Goal: Information Seeking & Learning: Learn about a topic

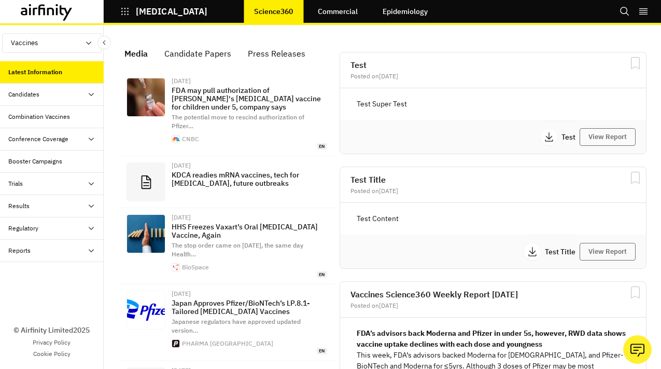
scroll to position [752, 311]
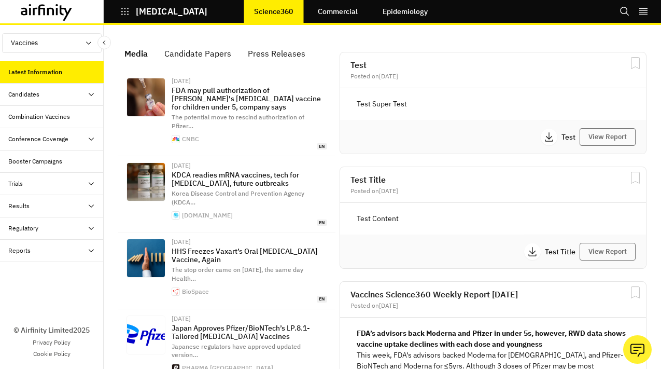
click at [54, 179] on div "Trials" at bounding box center [55, 183] width 95 height 9
click at [44, 202] on div "Table" at bounding box center [60, 205] width 87 height 9
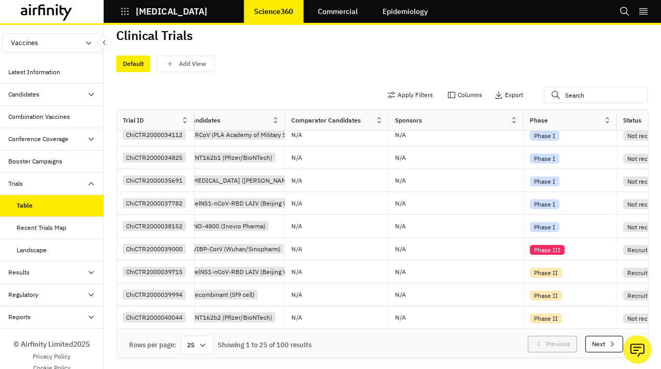
scroll to position [372, 334]
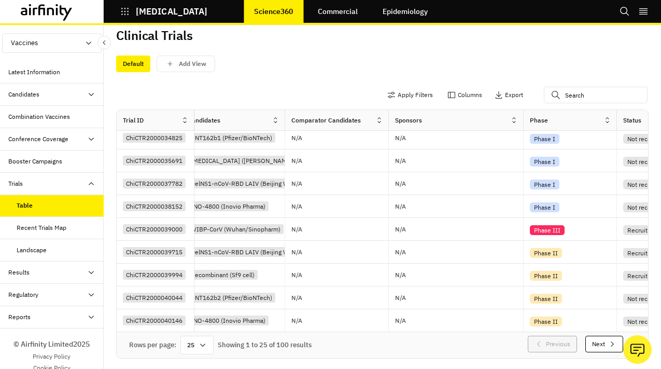
click at [615, 345] on icon "button" at bounding box center [612, 344] width 8 height 8
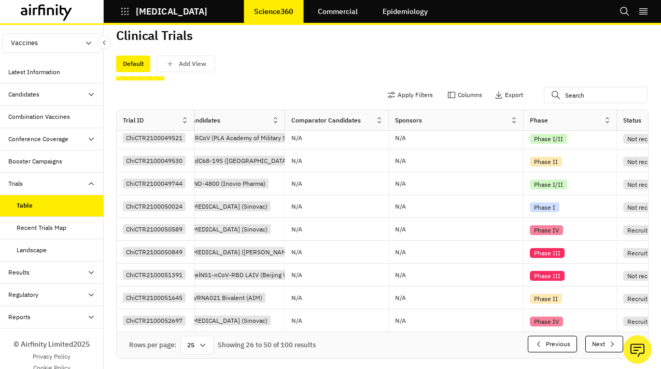
click at [615, 345] on icon "button" at bounding box center [612, 344] width 8 height 8
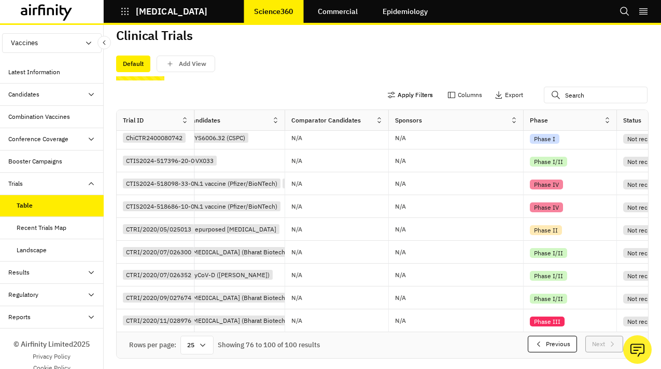
click at [414, 95] on button "Apply Filters" at bounding box center [410, 95] width 46 height 17
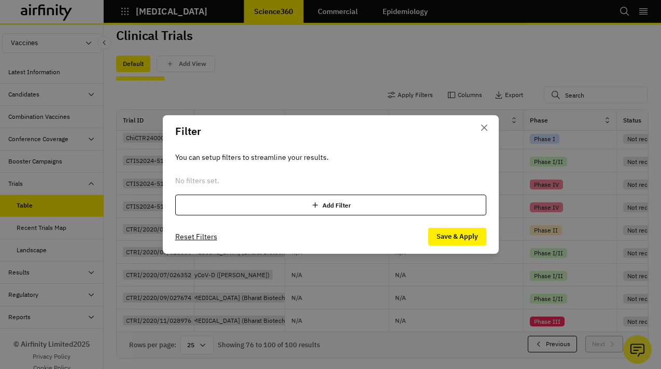
click at [247, 195] on div "Add Filter" at bounding box center [330, 204] width 311 height 21
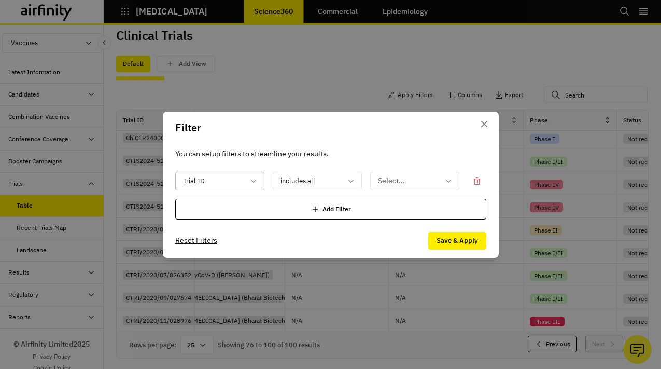
click at [218, 180] on div at bounding box center [213, 180] width 61 height 13
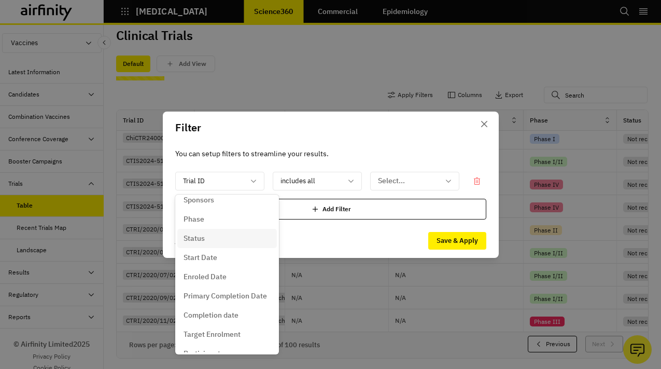
scroll to position [60, 0]
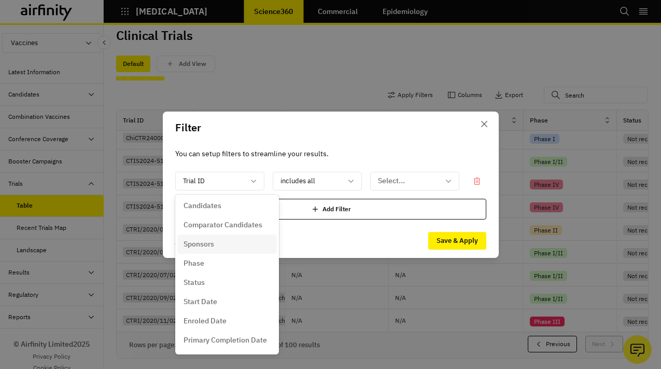
click at [213, 242] on p "Sponsors" at bounding box center [199, 243] width 31 height 11
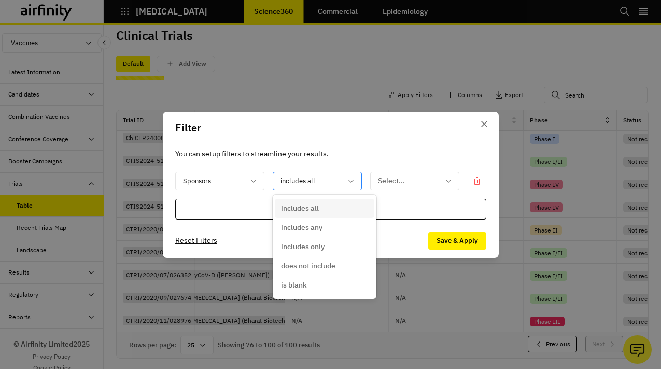
click at [306, 189] on div "includes all" at bounding box center [317, 181] width 89 height 19
click at [300, 284] on p "is blank" at bounding box center [294, 284] width 26 height 11
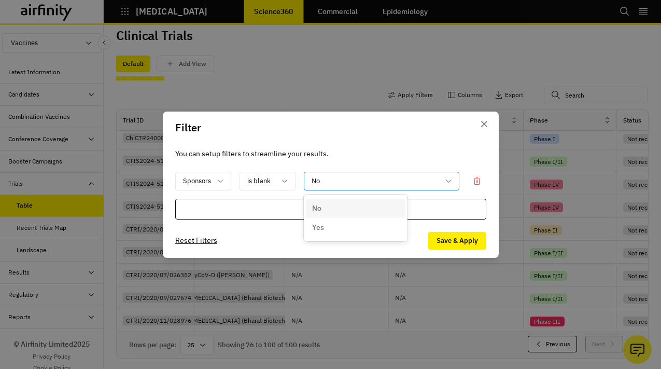
click at [403, 175] on div at bounding box center [376, 180] width 128 height 13
click at [461, 237] on button "Save & Apply" at bounding box center [457, 241] width 58 height 18
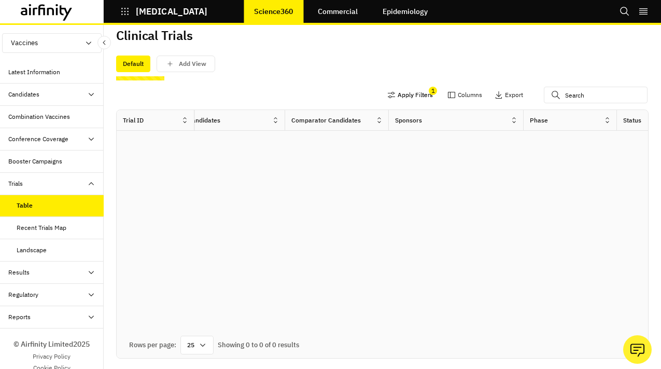
scroll to position [0, 334]
click at [420, 94] on button "Apply Filters" at bounding box center [410, 95] width 46 height 17
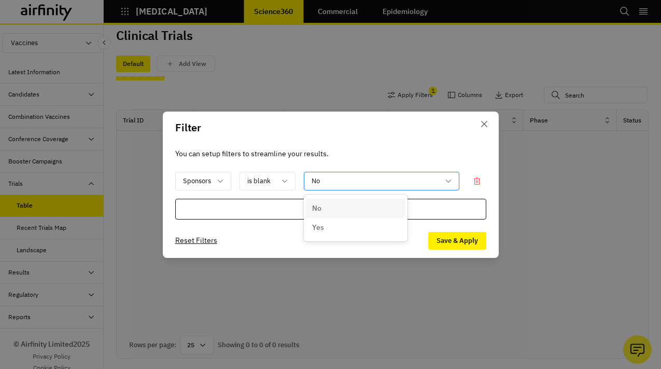
click at [349, 176] on div at bounding box center [376, 180] width 128 height 13
click at [334, 228] on div "Yes" at bounding box center [355, 227] width 87 height 11
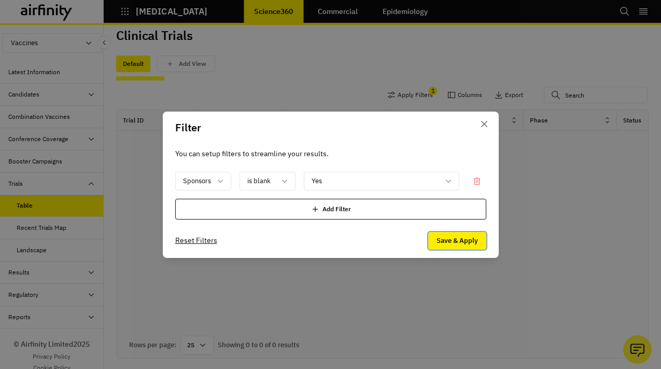
click at [469, 237] on button "Save & Apply" at bounding box center [457, 241] width 58 height 18
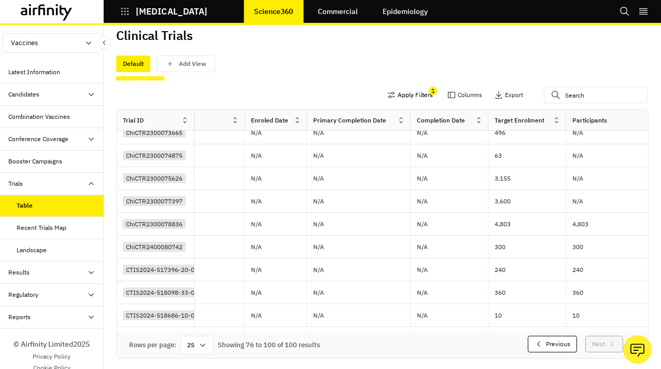
scroll to position [372, 878]
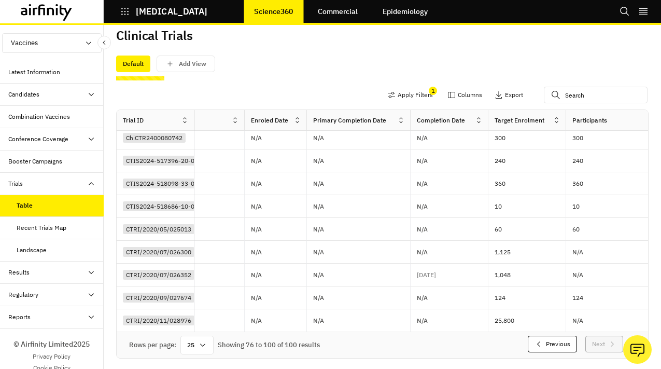
click at [480, 122] on icon at bounding box center [479, 120] width 8 height 8
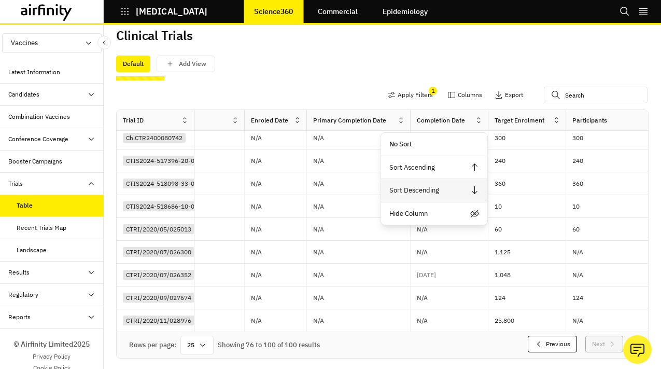
click at [435, 193] on div "Sort Descending" at bounding box center [434, 190] width 106 height 23
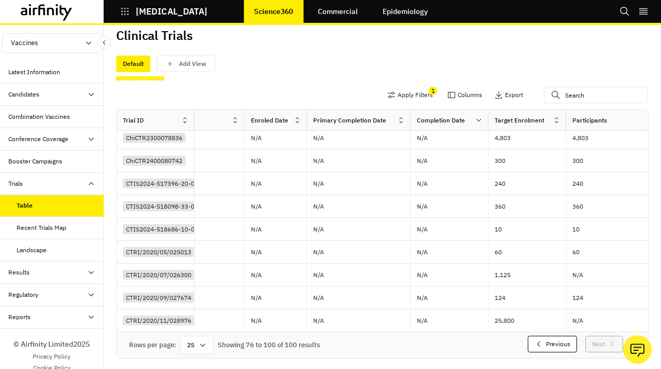
click at [480, 119] on icon at bounding box center [478, 120] width 5 height 3
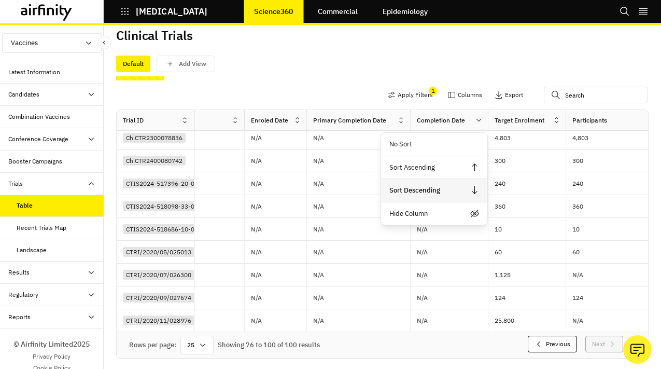
click at [434, 193] on div "Sort Descending" at bounding box center [434, 190] width 106 height 23
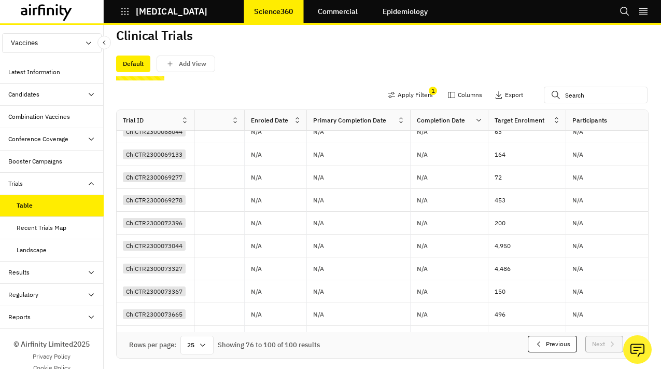
scroll to position [0, 878]
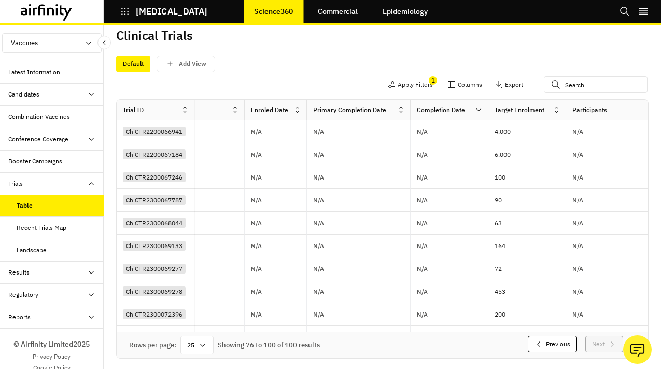
click at [544, 339] on button "Previous" at bounding box center [552, 343] width 49 height 17
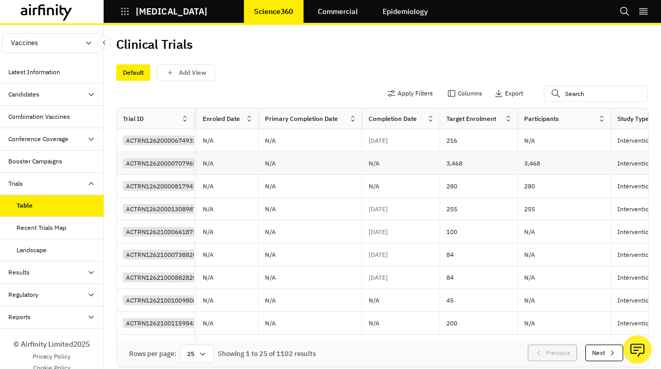
scroll to position [0, 989]
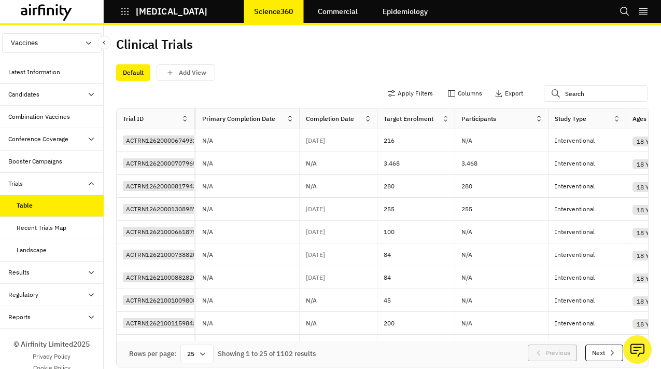
click at [369, 120] on icon at bounding box center [368, 119] width 8 height 8
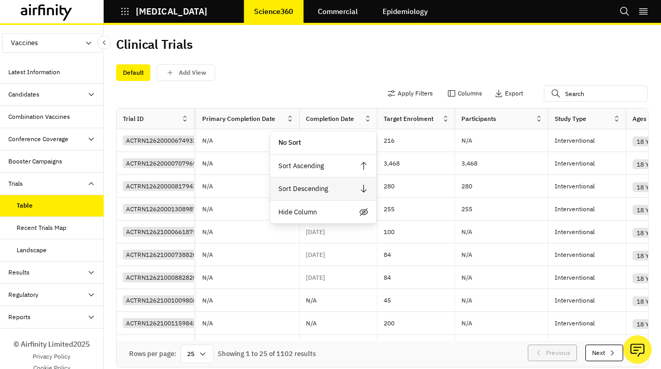
click at [335, 192] on div "Sort Descending" at bounding box center [323, 188] width 106 height 23
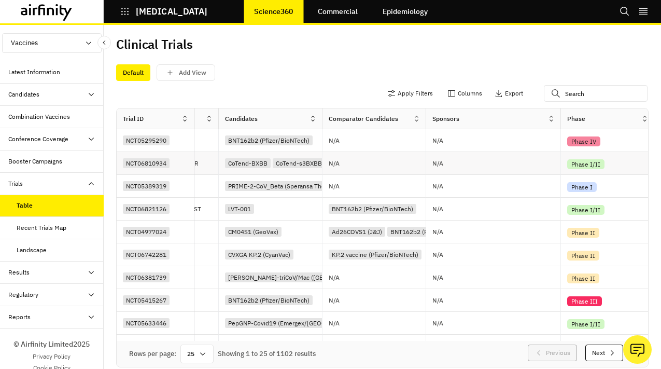
scroll to position [0, 386]
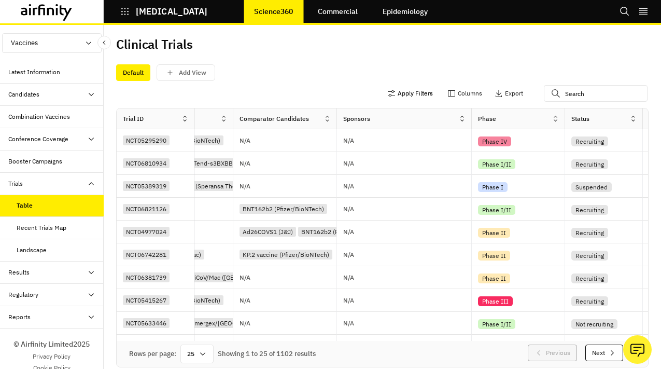
click at [416, 98] on button "Apply Filters" at bounding box center [410, 93] width 46 height 17
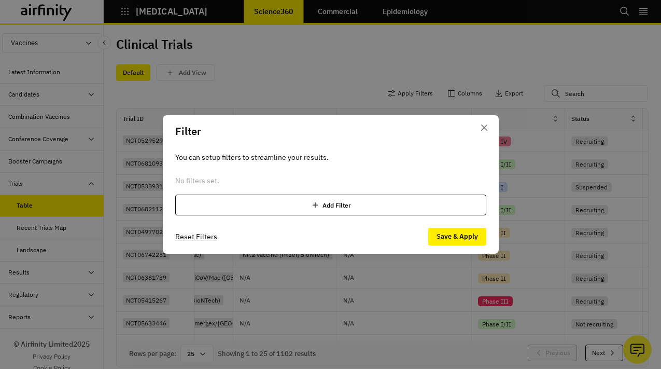
click at [214, 196] on div "Add Filter" at bounding box center [330, 204] width 311 height 21
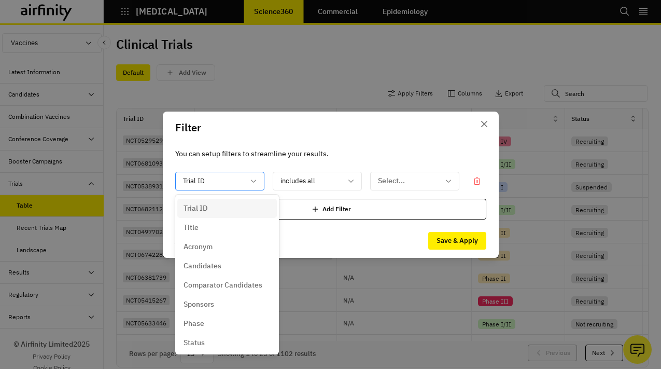
click at [216, 176] on div at bounding box center [213, 180] width 61 height 13
click at [218, 306] on div "Sponsors" at bounding box center [227, 304] width 87 height 11
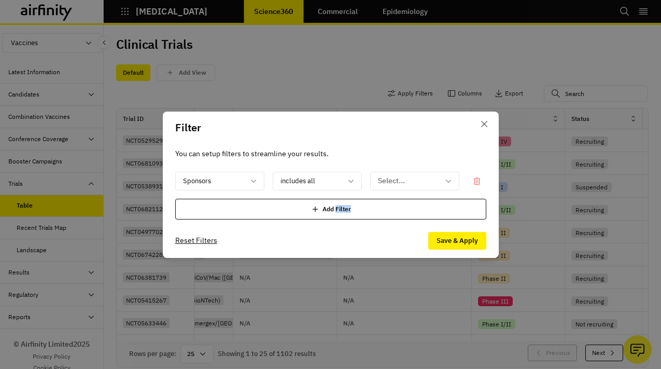
click at [218, 306] on div "Filter You can setup filters to streamline your results. option Sponsors, selec…" at bounding box center [330, 184] width 661 height 369
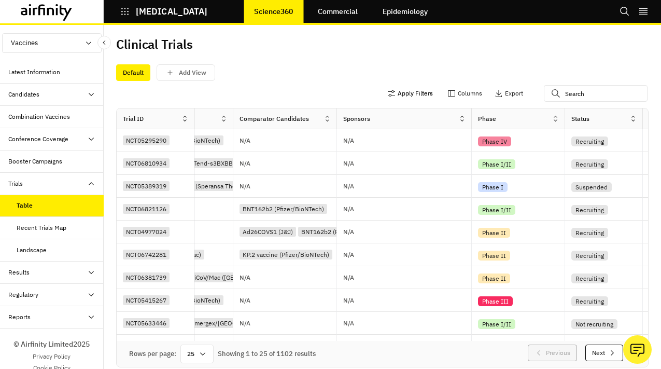
click at [412, 95] on button "Apply Filters" at bounding box center [410, 93] width 46 height 17
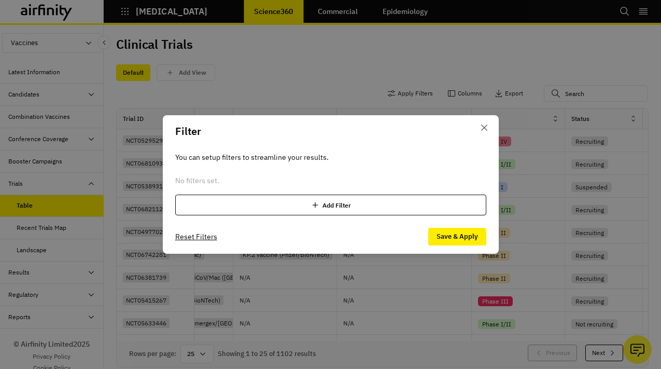
click at [236, 203] on div "Add Filter" at bounding box center [330, 204] width 311 height 21
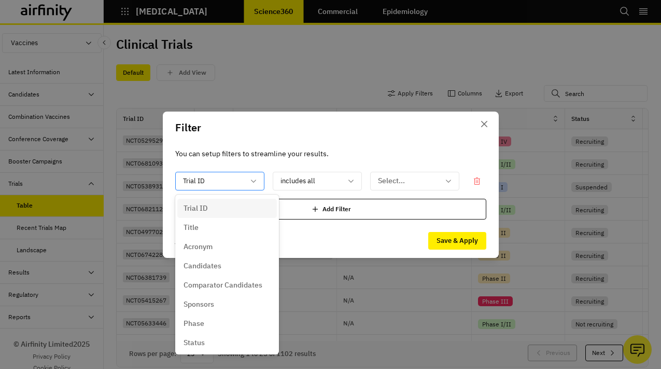
click at [233, 182] on div at bounding box center [213, 180] width 61 height 13
click at [223, 313] on div "Sponsors" at bounding box center [227, 303] width 100 height 19
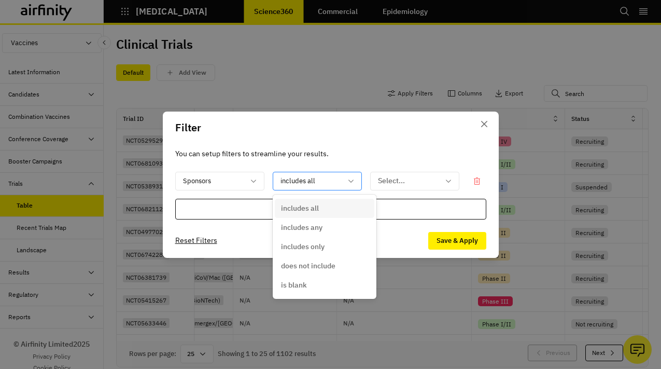
click at [339, 179] on div at bounding box center [310, 180] width 61 height 13
click at [310, 286] on div "is blank" at bounding box center [324, 284] width 87 height 11
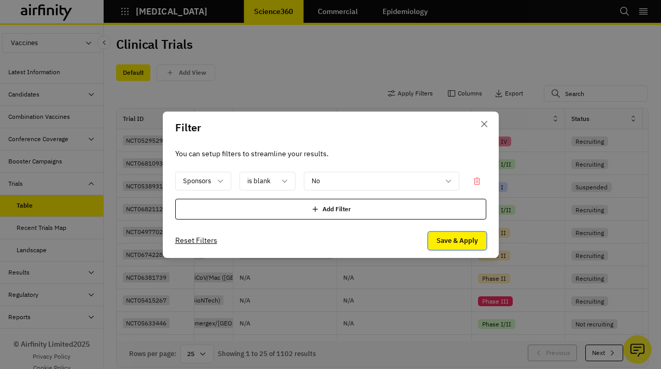
click at [462, 234] on button "Save & Apply" at bounding box center [457, 241] width 58 height 18
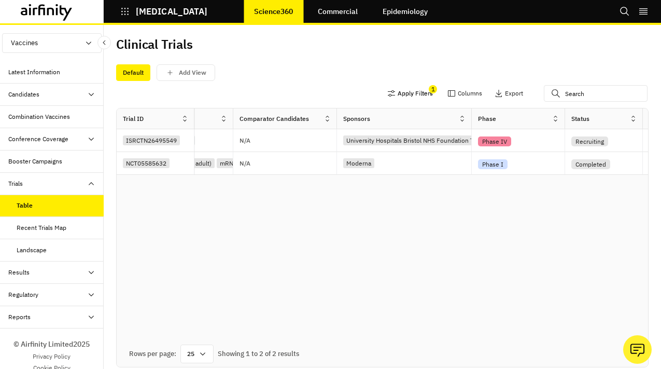
click at [424, 93] on button "Apply Filters" at bounding box center [410, 93] width 46 height 17
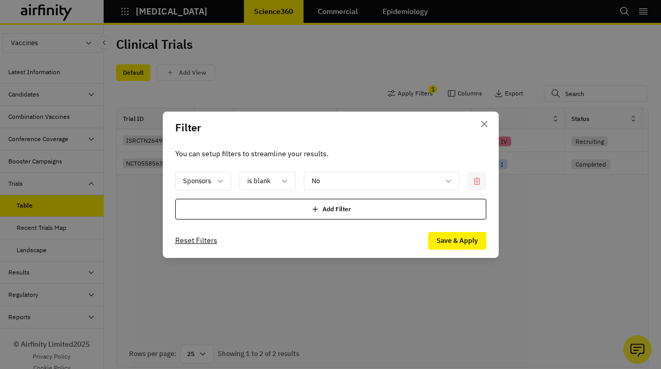
click at [477, 178] on icon at bounding box center [477, 180] width 6 height 7
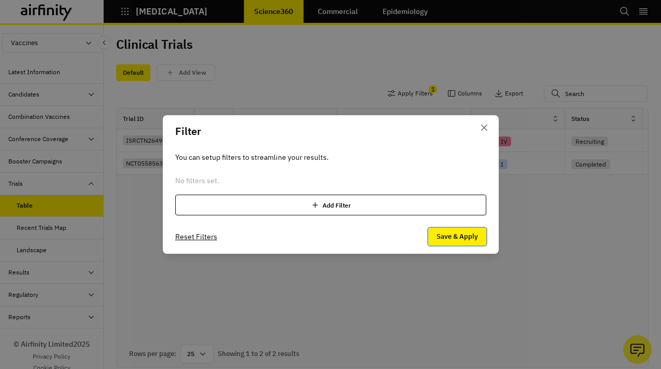
click at [445, 233] on button "Save & Apply" at bounding box center [457, 237] width 58 height 18
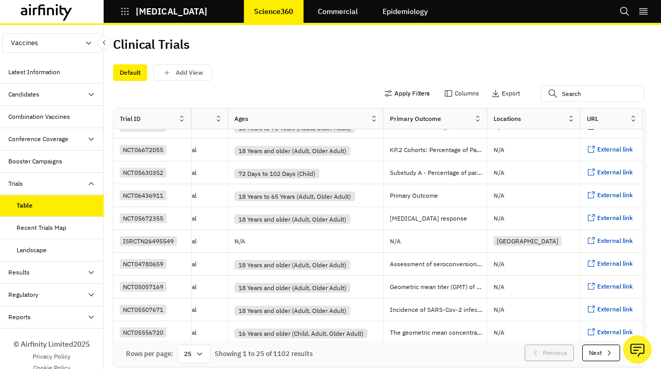
scroll to position [361, 1386]
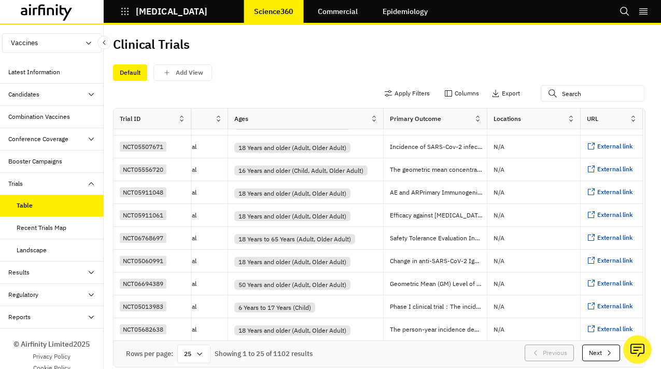
click at [594, 353] on button "Next" at bounding box center [601, 352] width 38 height 17
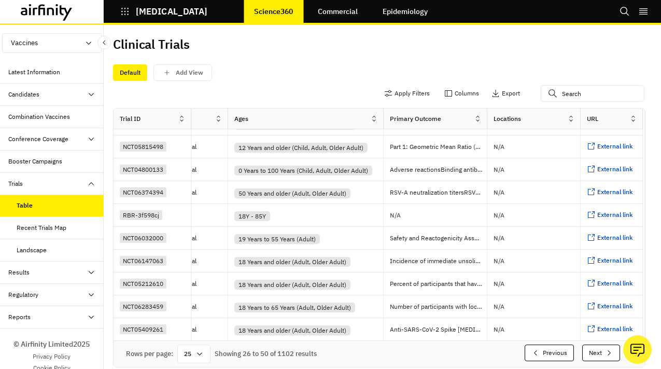
click at [594, 353] on button "Next" at bounding box center [601, 352] width 38 height 17
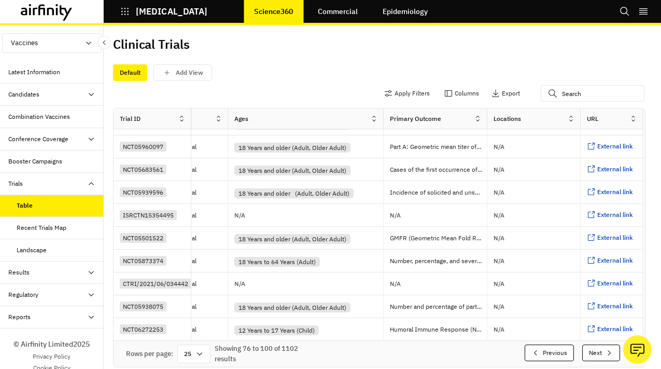
click at [594, 353] on button "Next" at bounding box center [601, 352] width 38 height 17
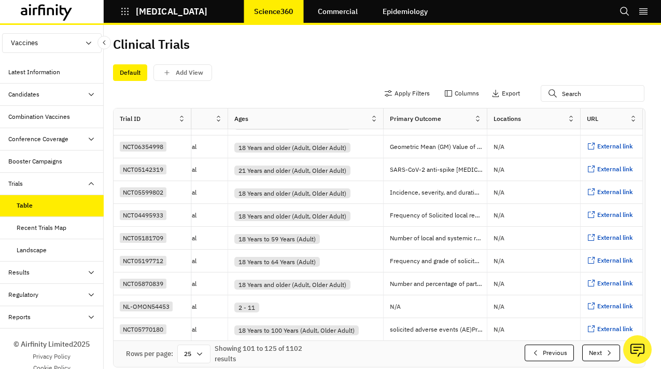
click at [594, 353] on button "Next" at bounding box center [601, 352] width 38 height 17
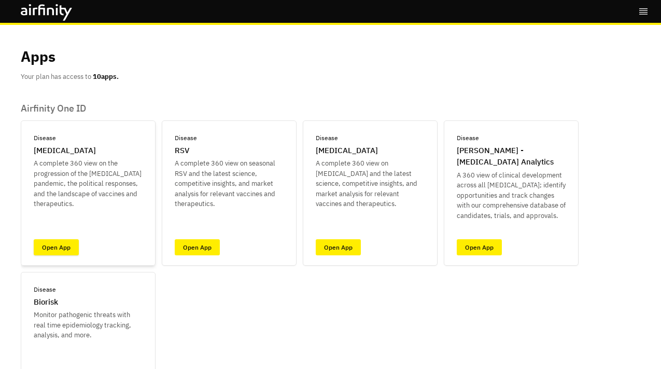
click at [71, 253] on link "Open App" at bounding box center [56, 247] width 45 height 16
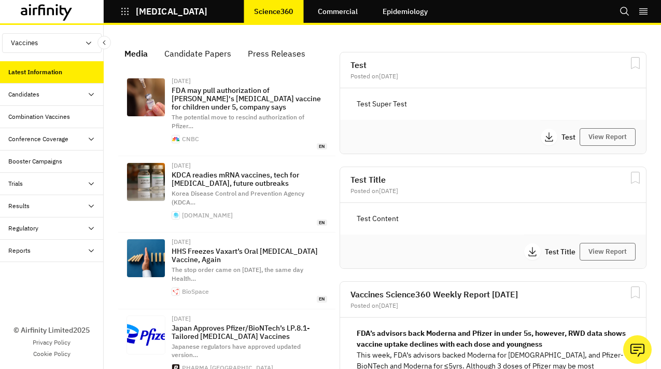
scroll to position [752, 311]
click at [55, 185] on div "Trials" at bounding box center [55, 183] width 95 height 9
click at [49, 205] on div "Table" at bounding box center [60, 205] width 87 height 9
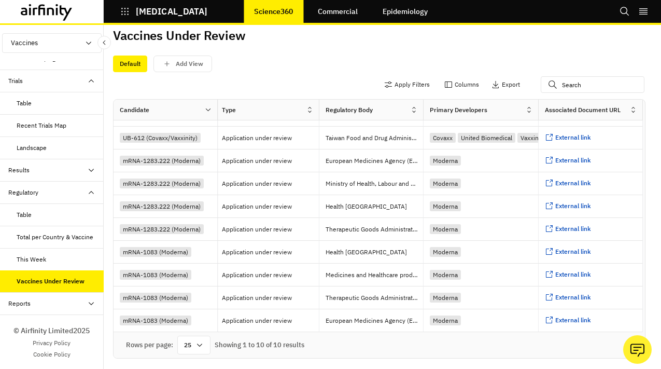
scroll to position [0, 2]
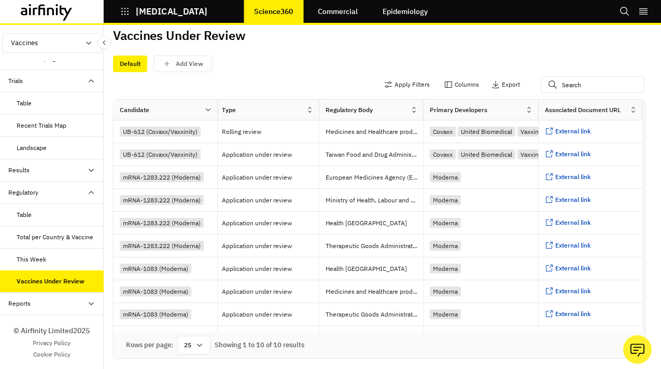
click at [49, 217] on div "Table" at bounding box center [60, 214] width 87 height 9
